Goal: Task Accomplishment & Management: Use online tool/utility

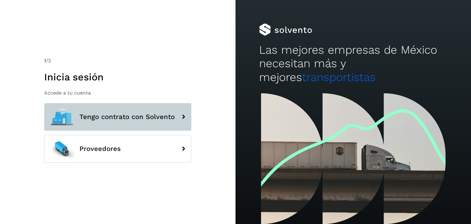
click at [135, 120] on span "Tengo contrato con Solvento" at bounding box center [126, 116] width 95 height 7
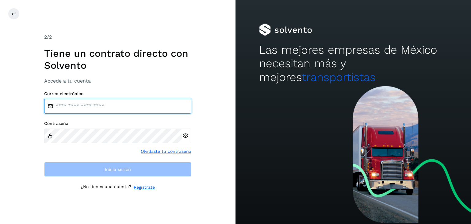
drag, startPoint x: 150, startPoint y: 107, endPoint x: 151, endPoint y: 113, distance: 5.6
click at [150, 107] on input "email" at bounding box center [117, 106] width 147 height 15
type input "**********"
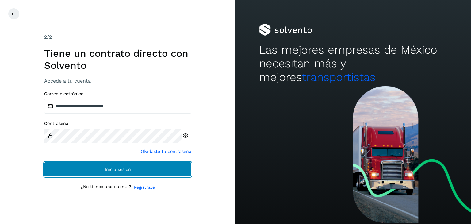
click at [136, 171] on button "Inicia sesión" at bounding box center [117, 169] width 147 height 15
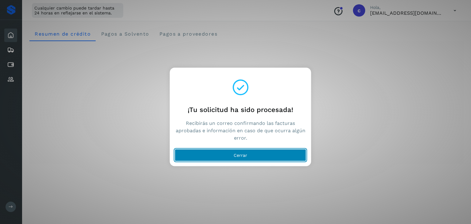
click at [253, 159] on button "Cerrar" at bounding box center [241, 155] width 132 height 12
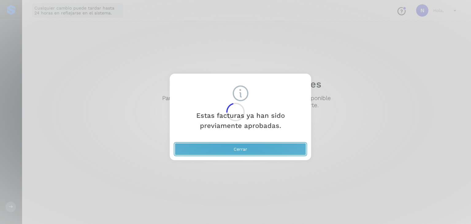
click at [233, 154] on button "Cerrar" at bounding box center [241, 149] width 132 height 12
